Goal: Contribute content

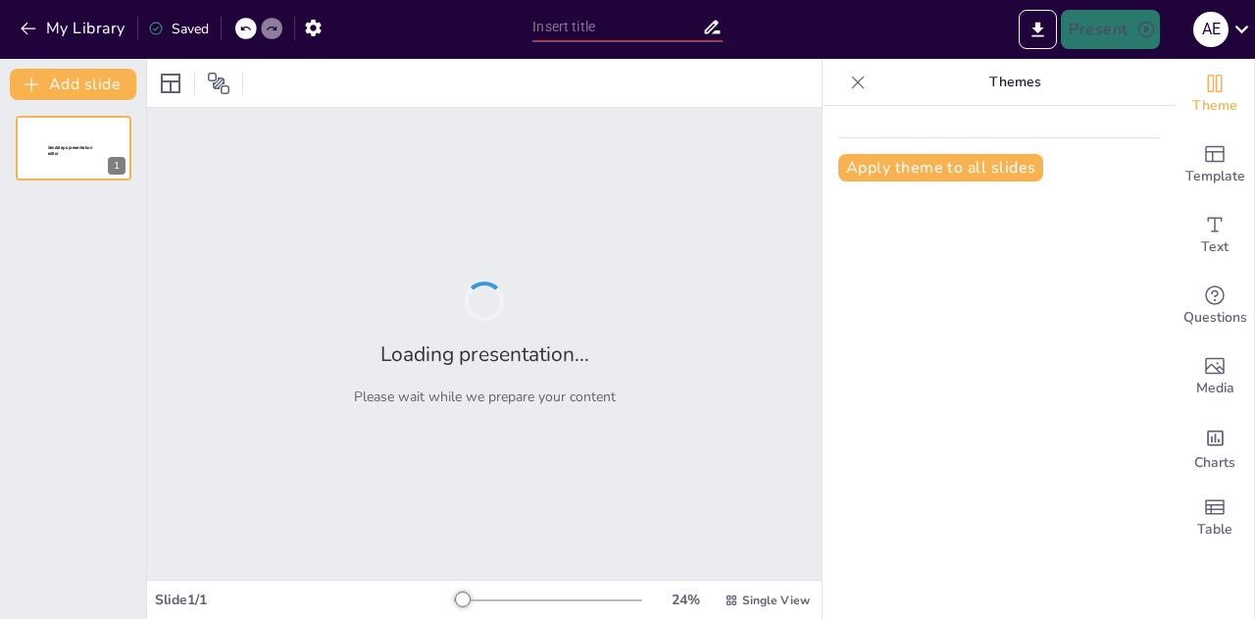
type input "دور بلاطلا باتك في تعزيز القيم [DEMOGRAPHIC_DATA]"
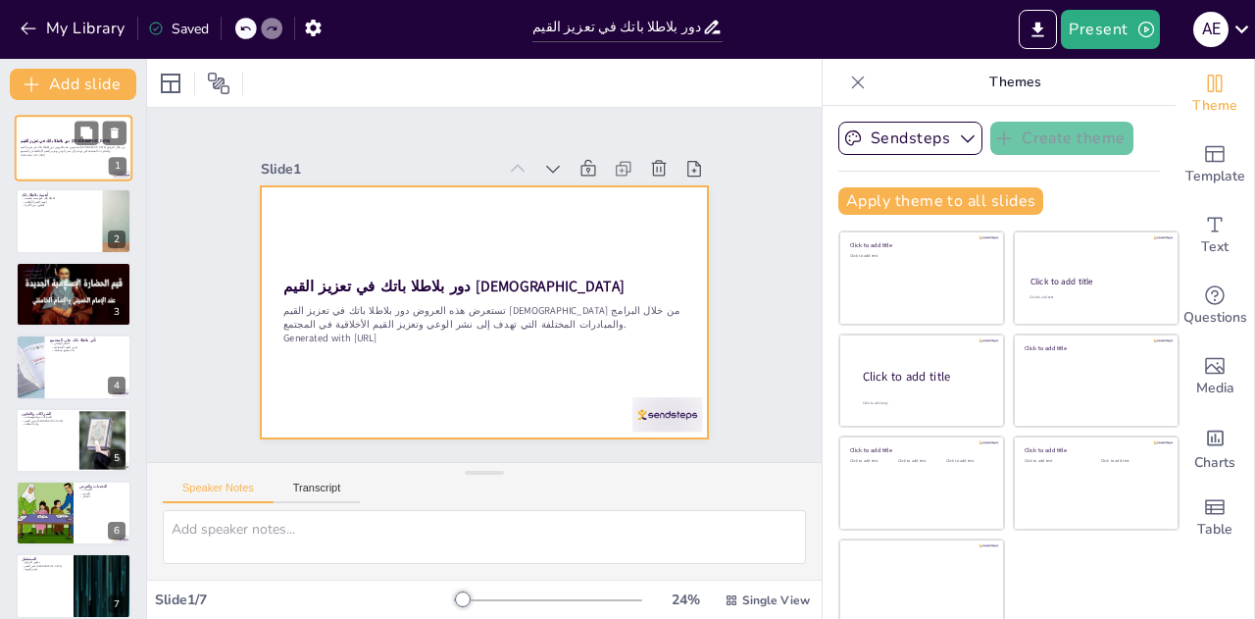
click at [52, 162] on div at bounding box center [74, 148] width 118 height 67
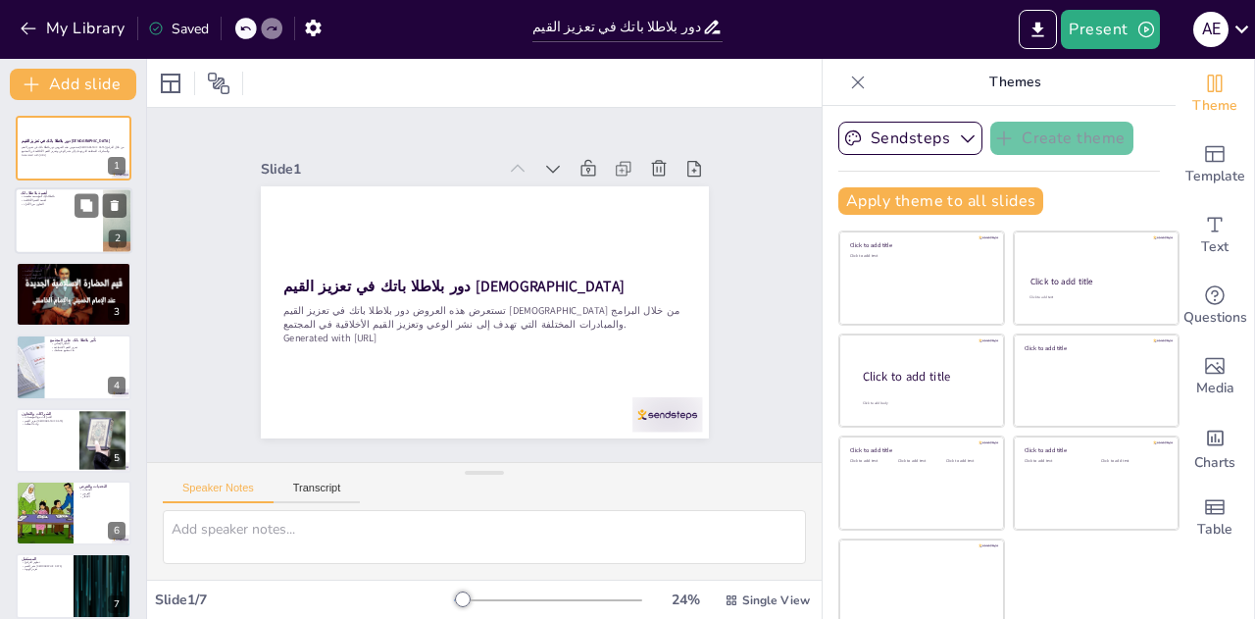
click at [49, 226] on div at bounding box center [74, 221] width 118 height 67
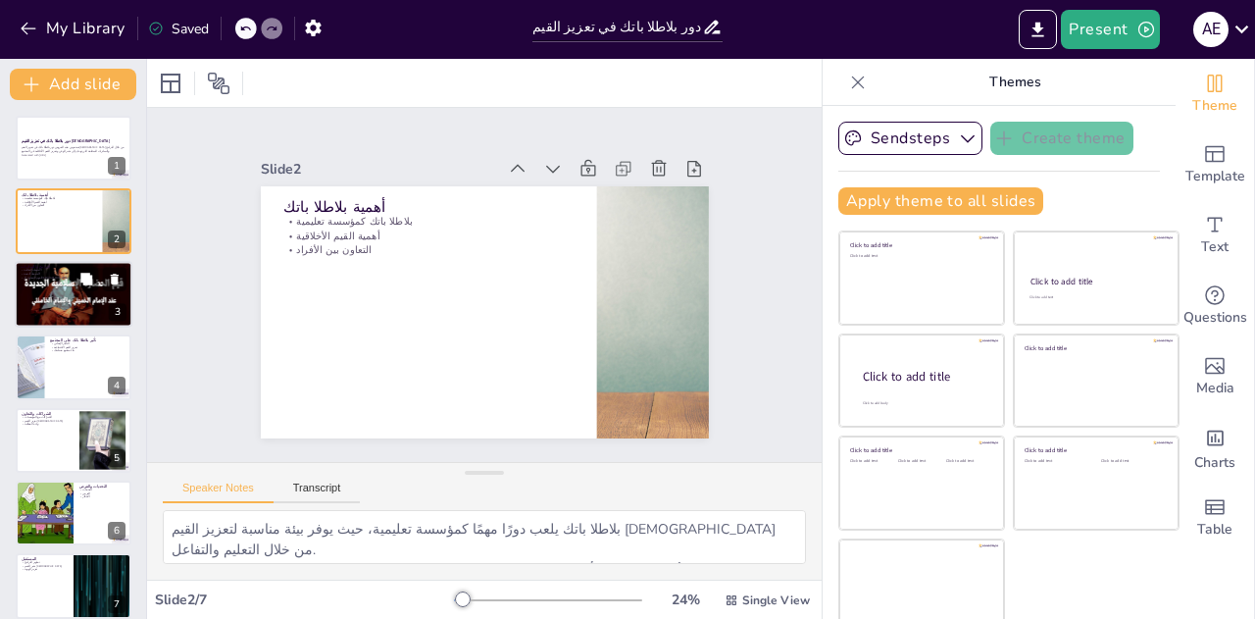
click at [44, 261] on div "البرامج والمبادرات الأنشطة الثقافية الأنشطة الدينية الفهم الصحيح لل[DEMOGRAPHIC…" at bounding box center [74, 294] width 118 height 67
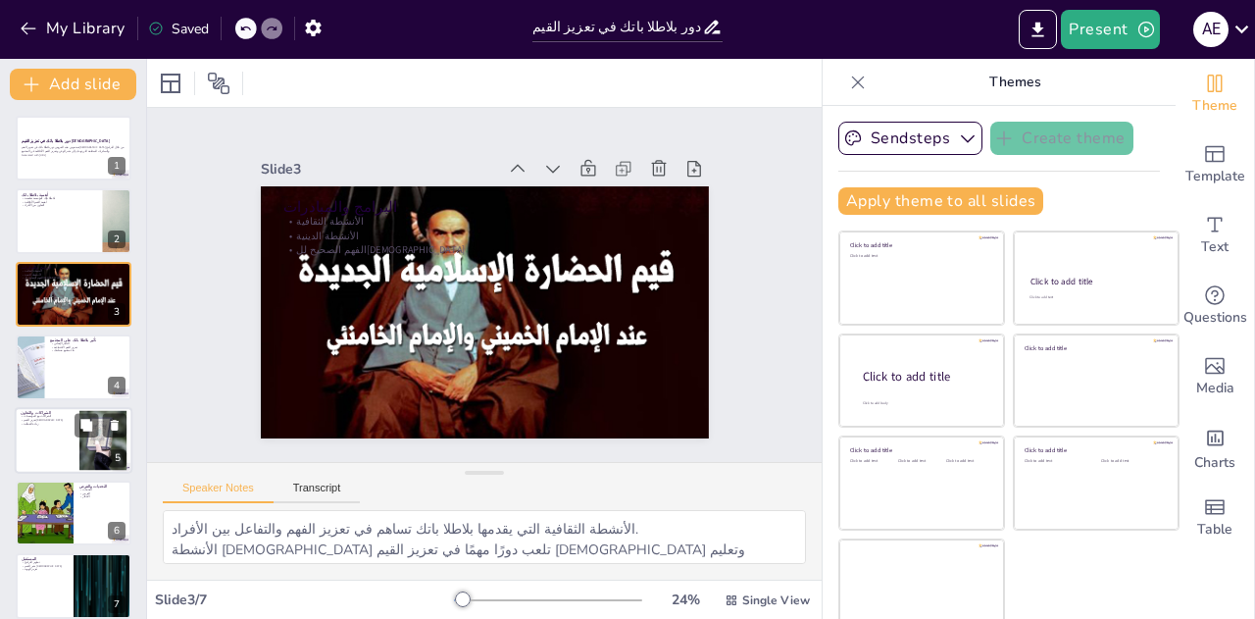
click at [92, 448] on div at bounding box center [103, 440] width 106 height 60
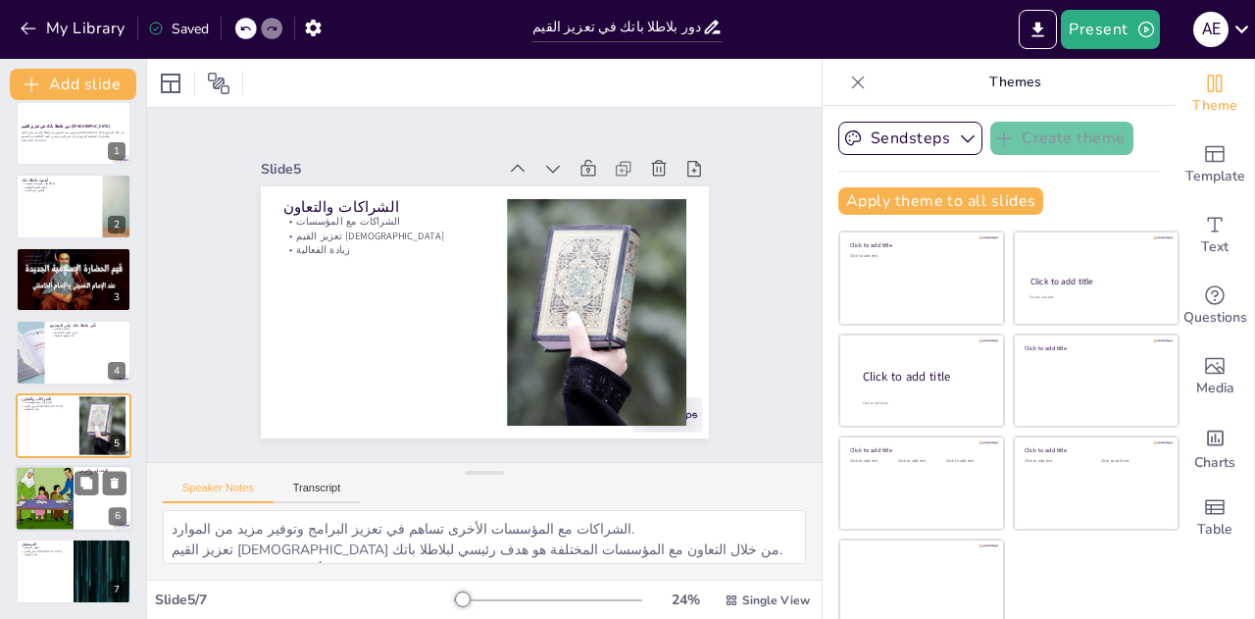
click at [73, 493] on div at bounding box center [44, 498] width 97 height 67
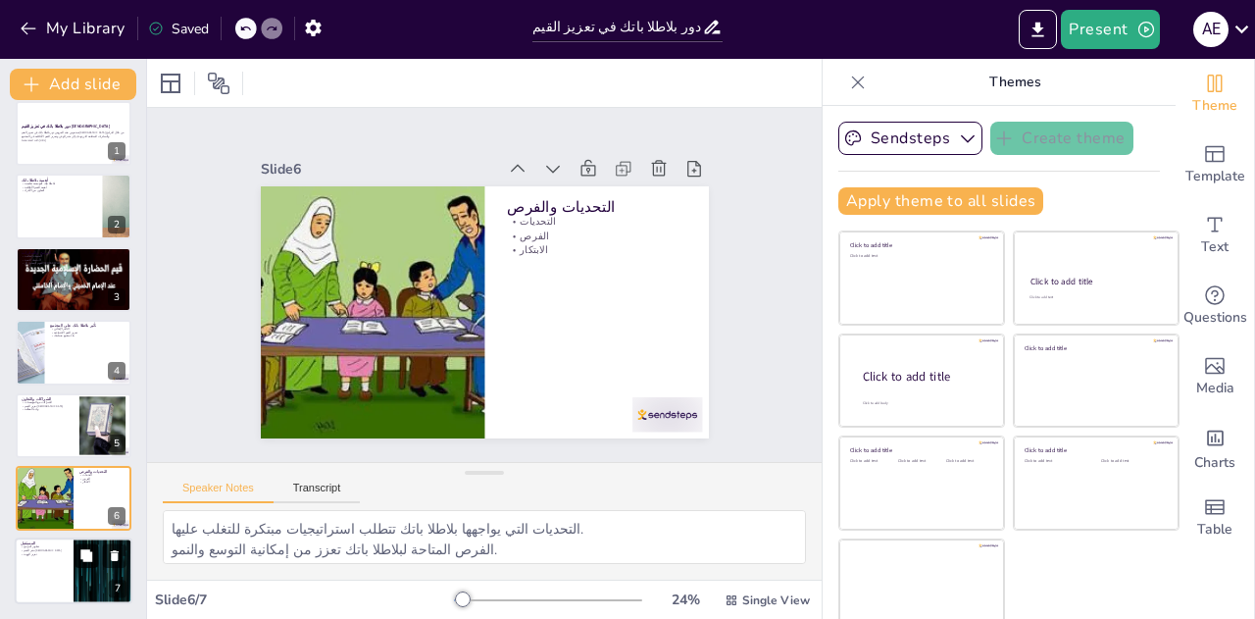
click at [82, 565] on button at bounding box center [87, 556] width 24 height 24
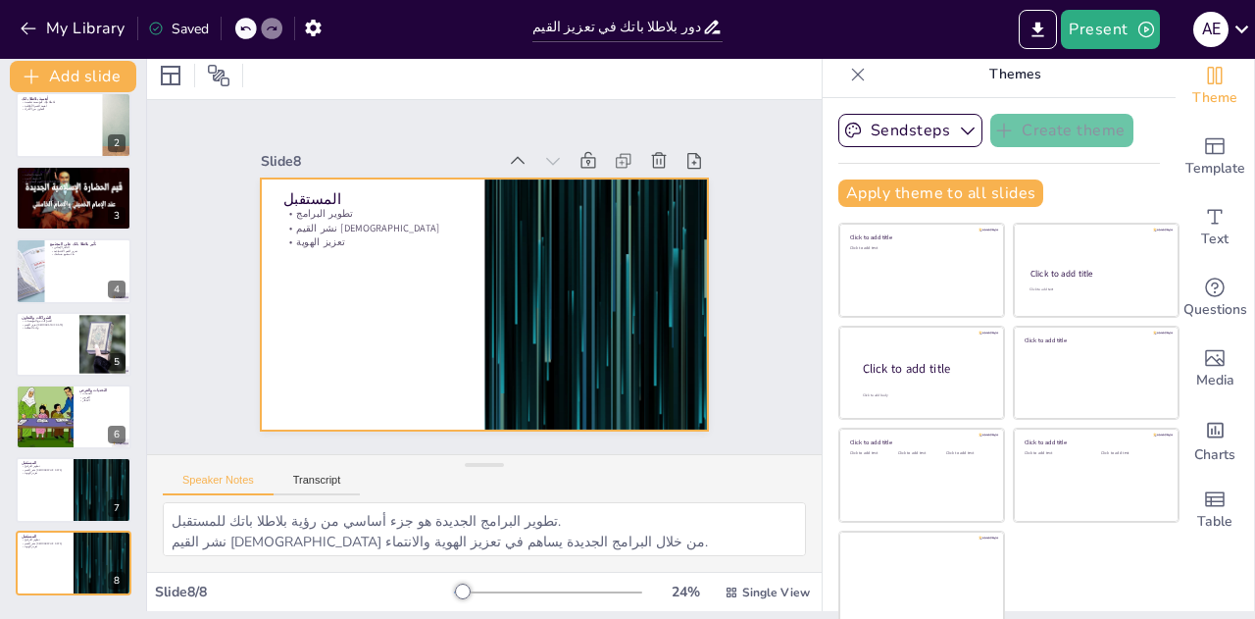
scroll to position [10, 0]
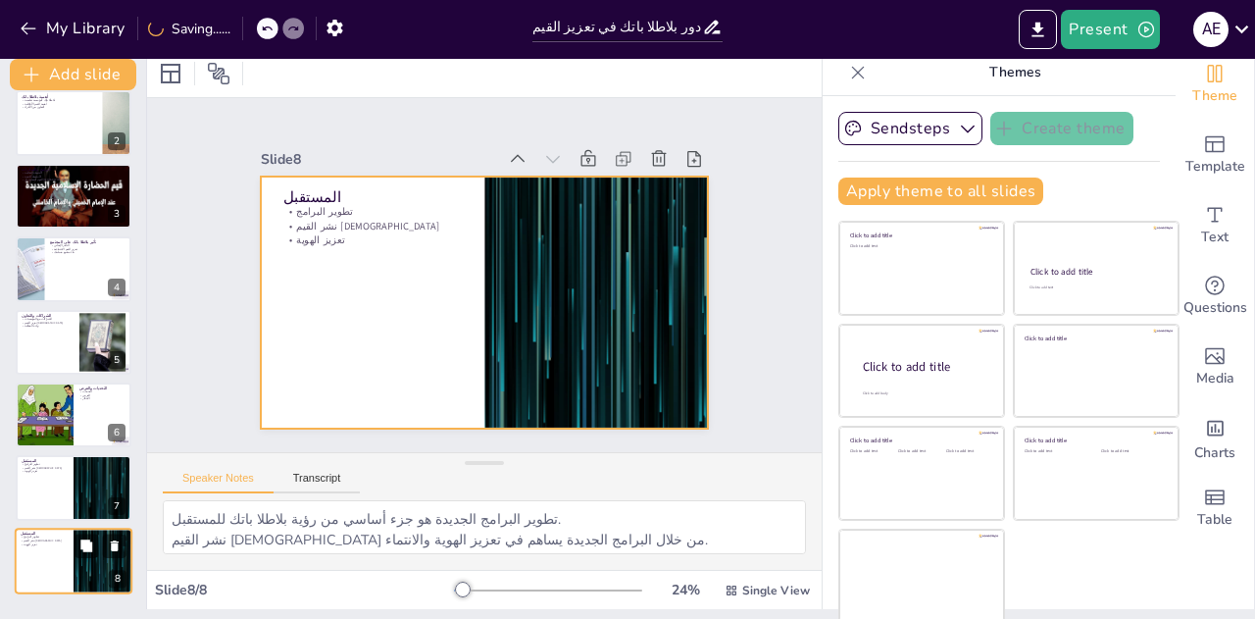
click at [43, 583] on div at bounding box center [74, 560] width 118 height 67
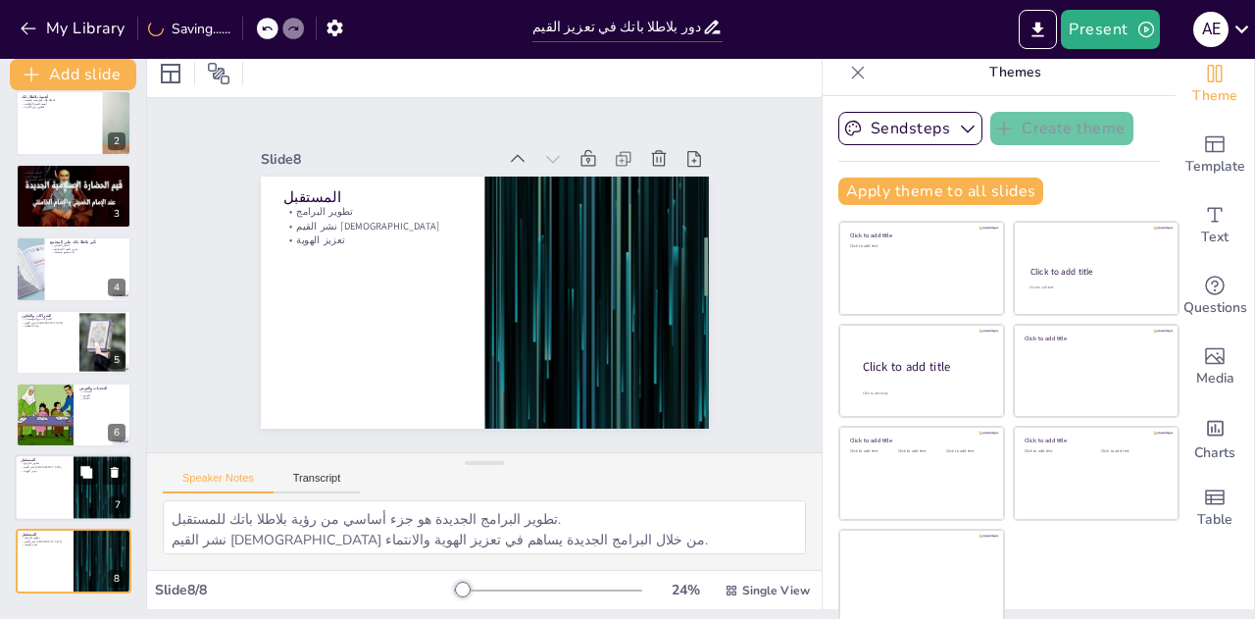
click at [67, 509] on div at bounding box center [74, 488] width 118 height 67
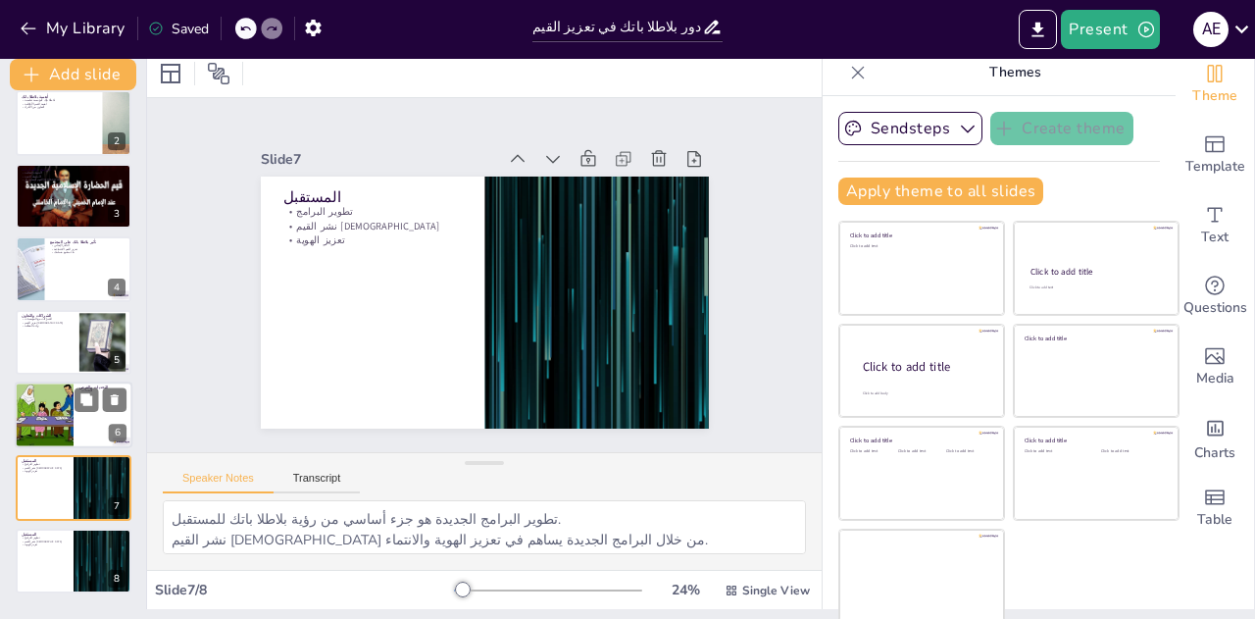
click at [70, 381] on div "التحديات والفرص التحديات الفرص الابتكار 6" at bounding box center [74, 414] width 118 height 67
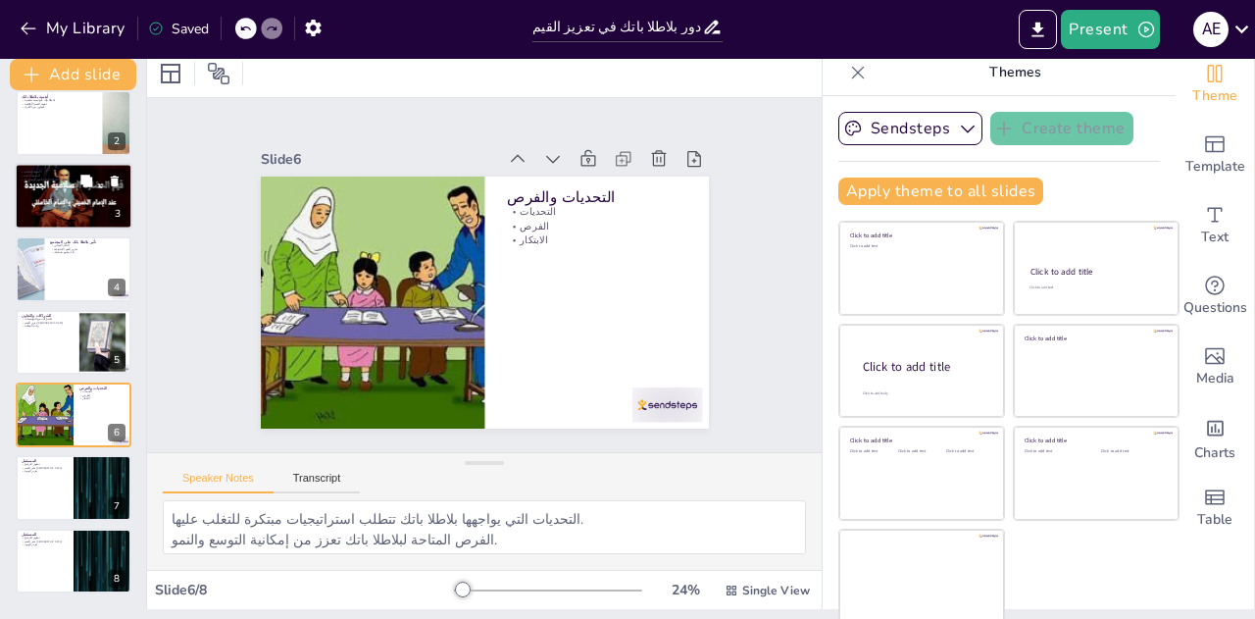
click at [74, 216] on div at bounding box center [74, 196] width 118 height 167
type textarea "الأنشطة الثقافية التي يقدمها بلاطلا باتك تساهم في تعزيز الفهم والتفاعل بين الأف…"
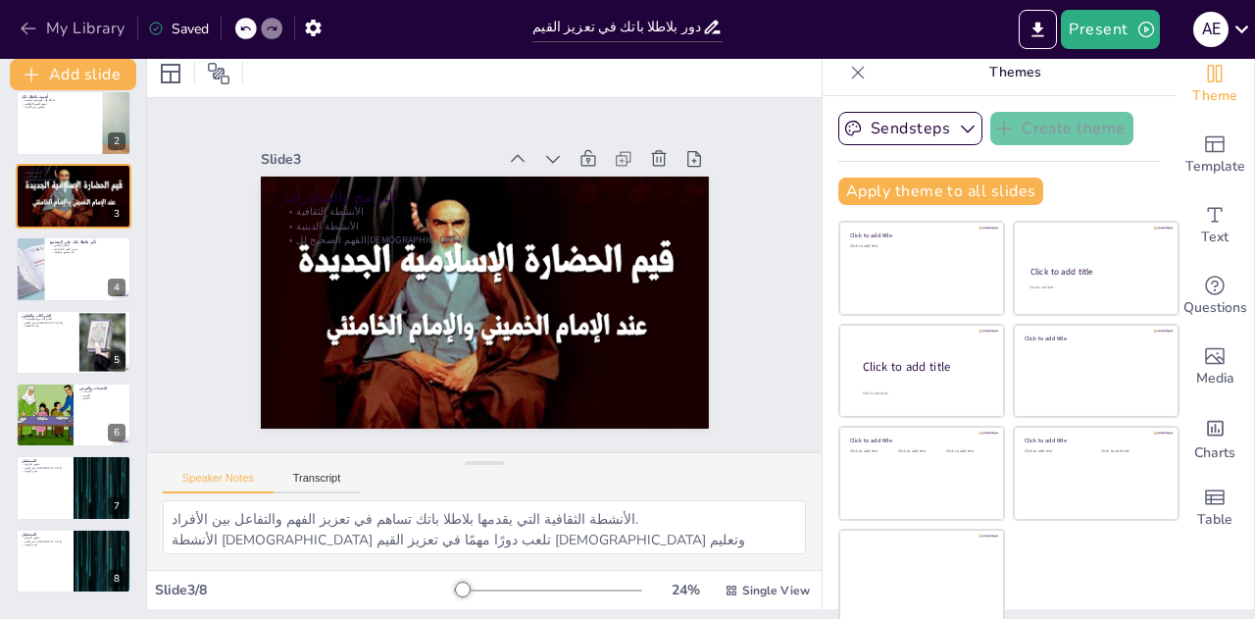
scroll to position [0, 0]
